Goal: Information Seeking & Learning: Learn about a topic

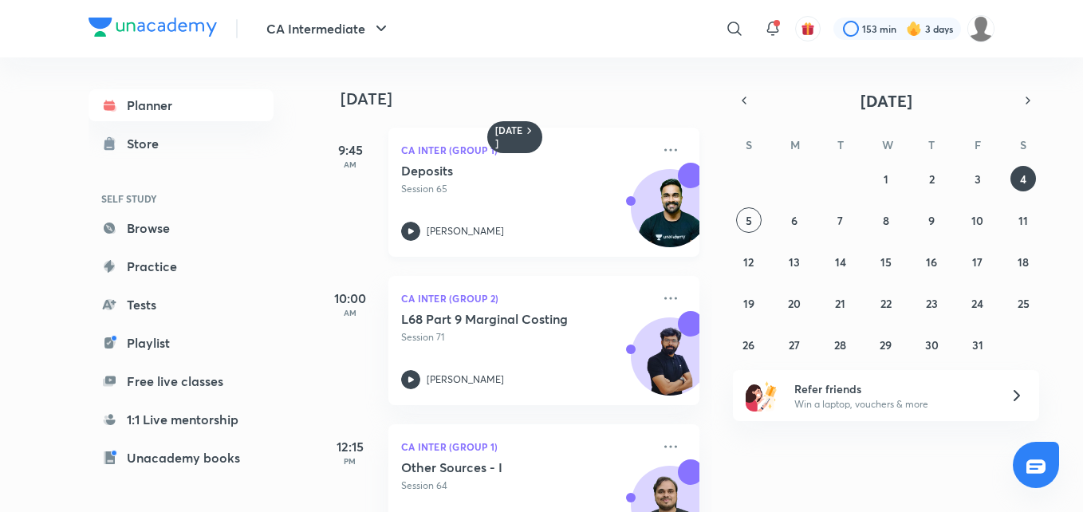
click at [410, 231] on icon at bounding box center [411, 231] width 6 height 6
click at [416, 231] on icon at bounding box center [410, 231] width 19 height 19
